Goal: Task Accomplishment & Management: Manage account settings

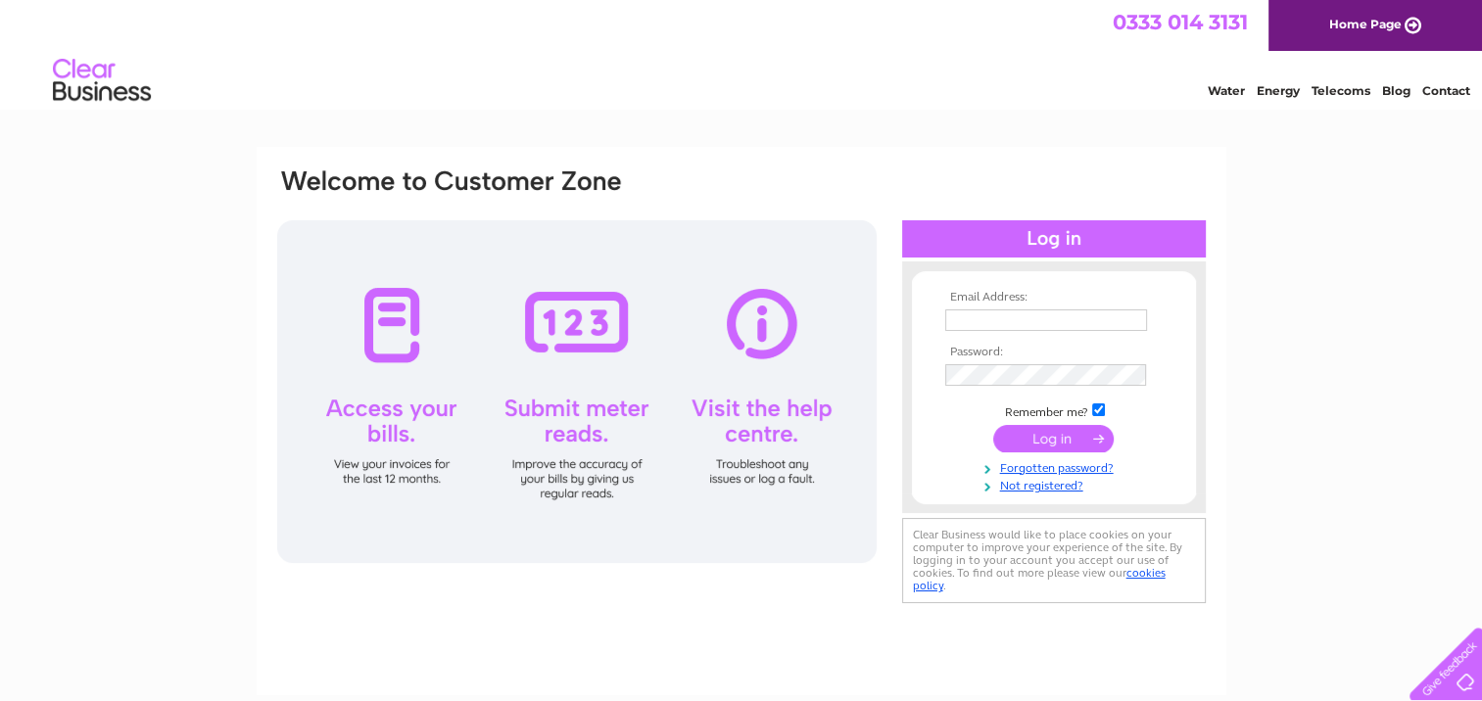
type input "lorrainealexander@gairgibson.co.uk"
click at [1056, 443] on input "submit" at bounding box center [1053, 438] width 120 height 27
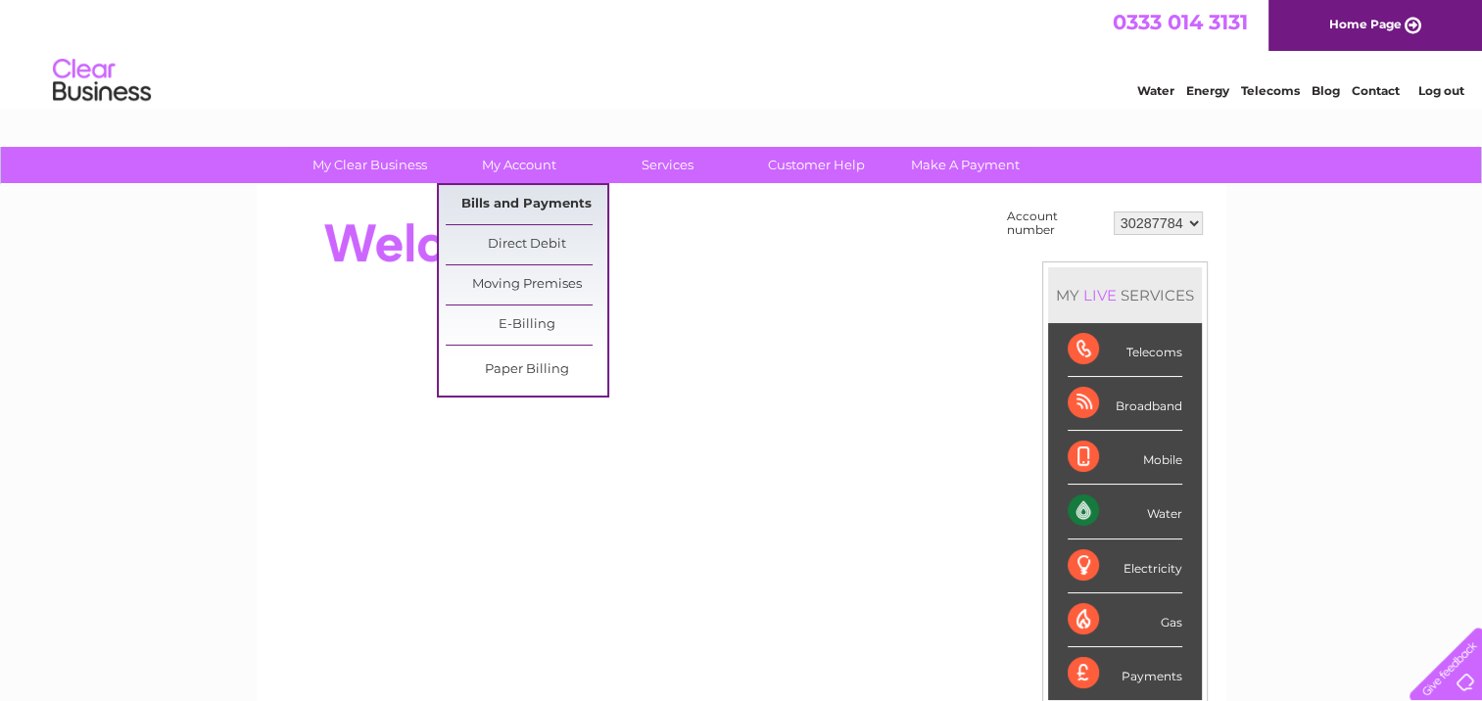
click at [507, 200] on link "Bills and Payments" at bounding box center [527, 204] width 162 height 39
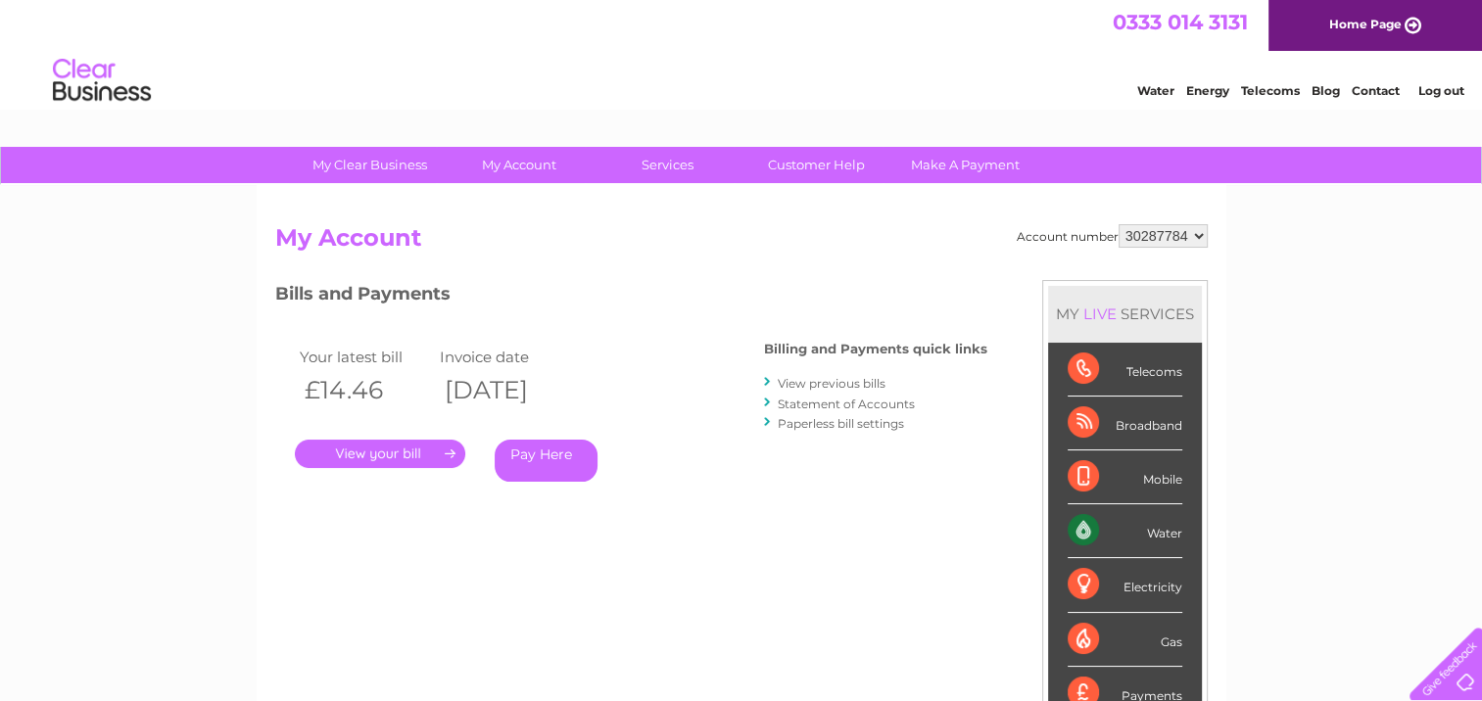
click at [418, 452] on link "." at bounding box center [380, 454] width 170 height 28
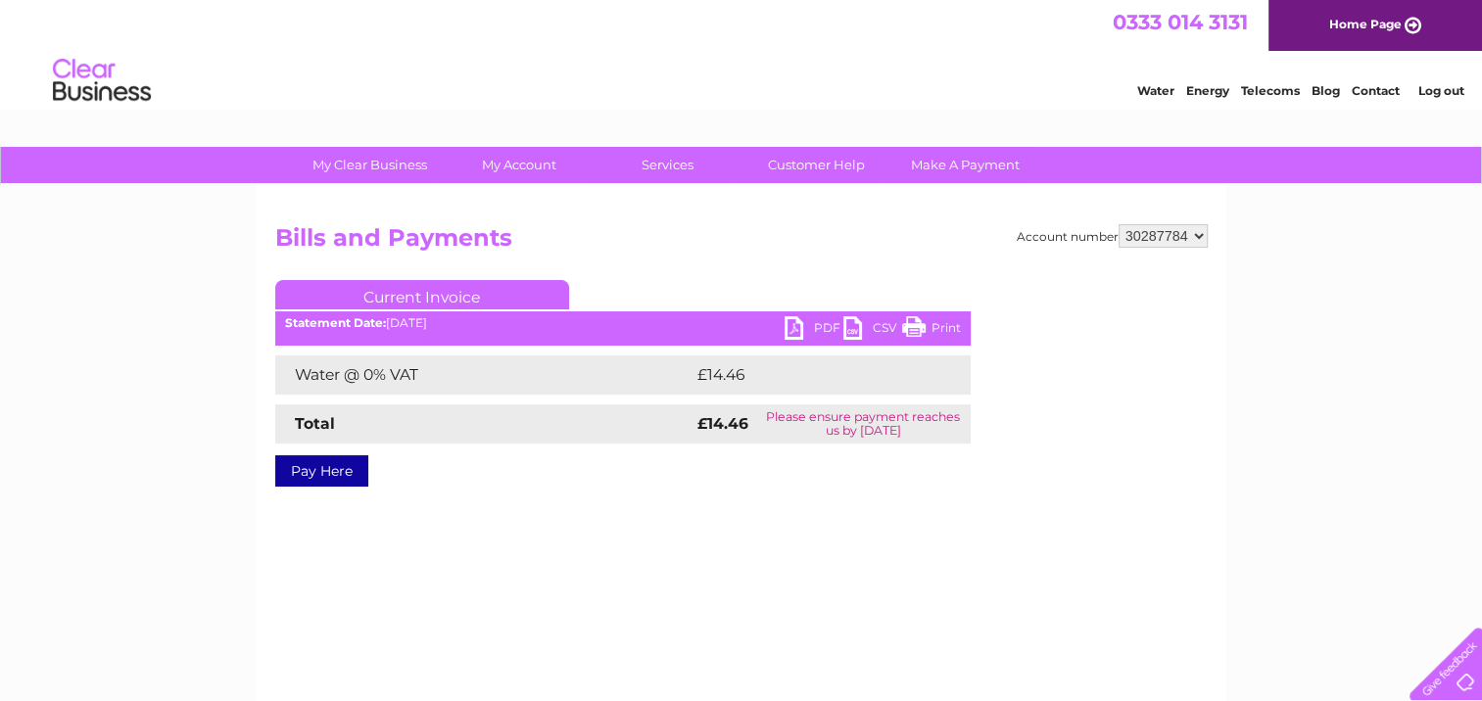
click at [799, 326] on link "PDF" at bounding box center [814, 330] width 59 height 28
